Goal: Find specific page/section: Find specific page/section

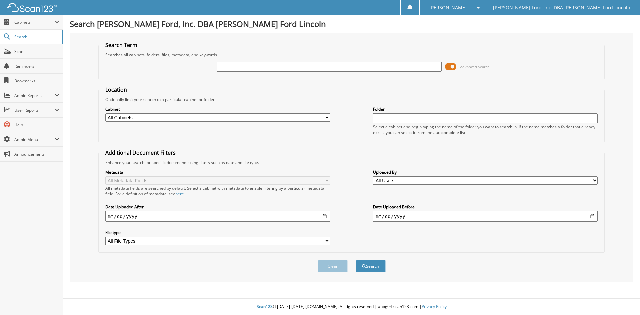
click at [242, 66] on input "text" at bounding box center [329, 67] width 225 height 10
type input "24805"
click at [363, 264] on span "submit" at bounding box center [364, 266] width 4 height 4
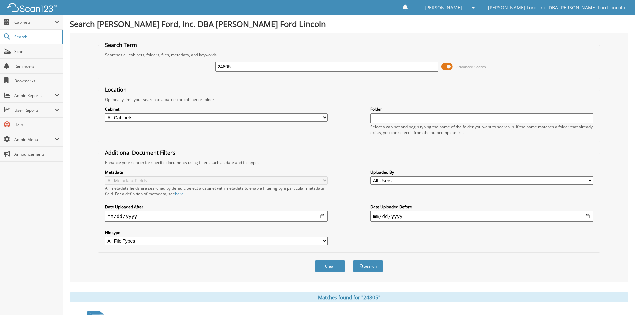
scroll to position [167, 0]
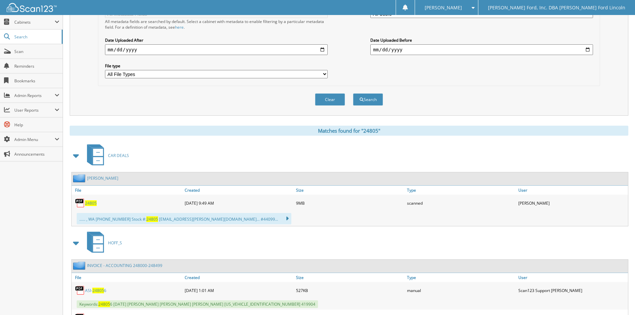
click at [94, 203] on span "24805" at bounding box center [91, 203] width 12 height 6
